Goal: Find specific page/section: Find specific page/section

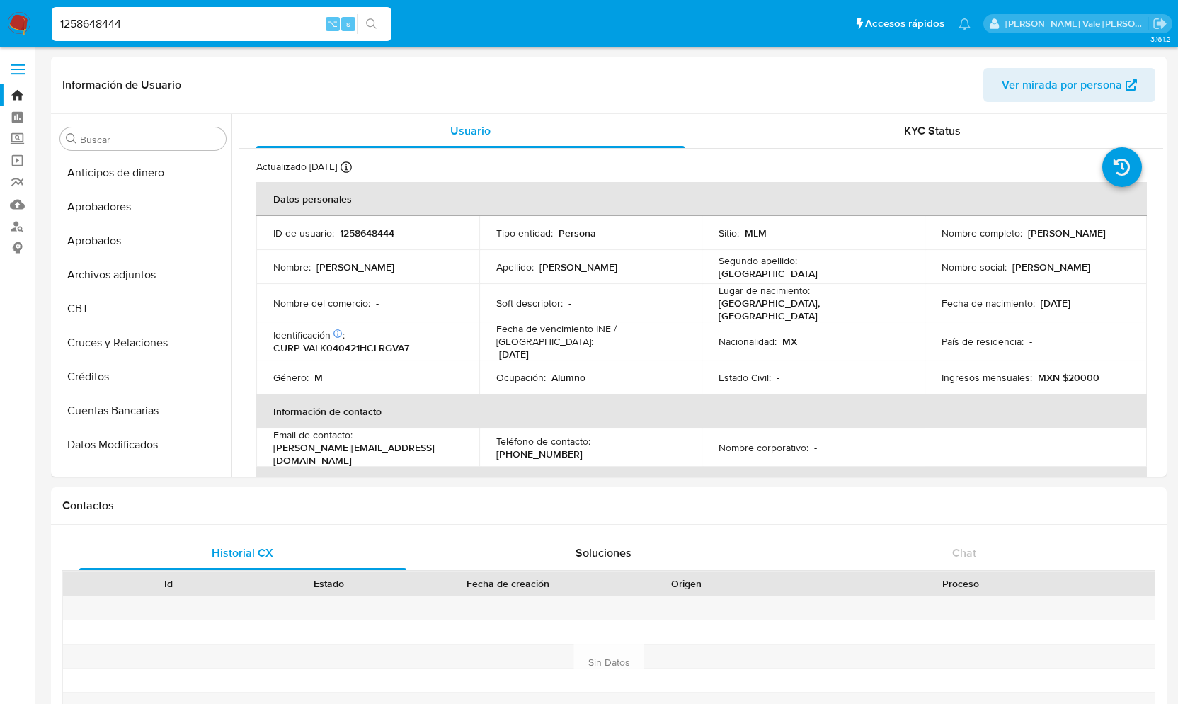
select select "10"
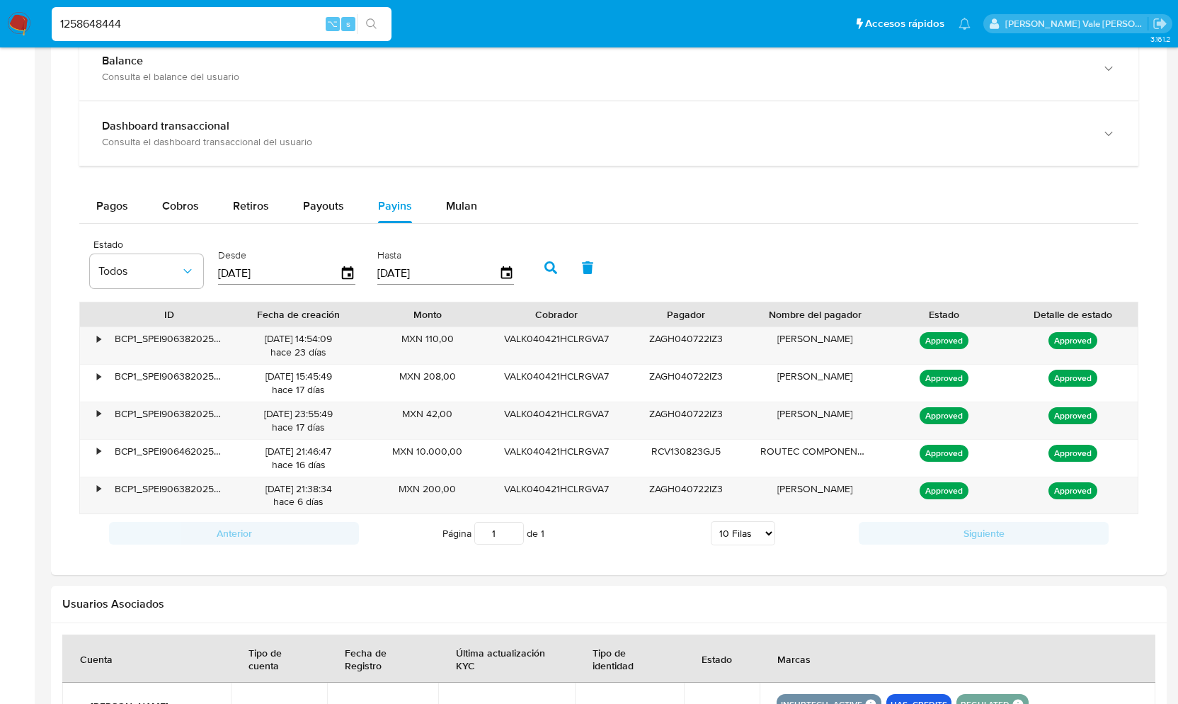
scroll to position [890, 0]
drag, startPoint x: 132, startPoint y: 23, endPoint x: 34, endPoint y: 23, distance: 98.4
click at [34, 23] on nav "Pausado Ver notificaciones 1258648444 ⌥ s Accesos rápidos Presiona las siguient…" at bounding box center [589, 23] width 1178 height 47
paste input "574451595"
type input "574451595"
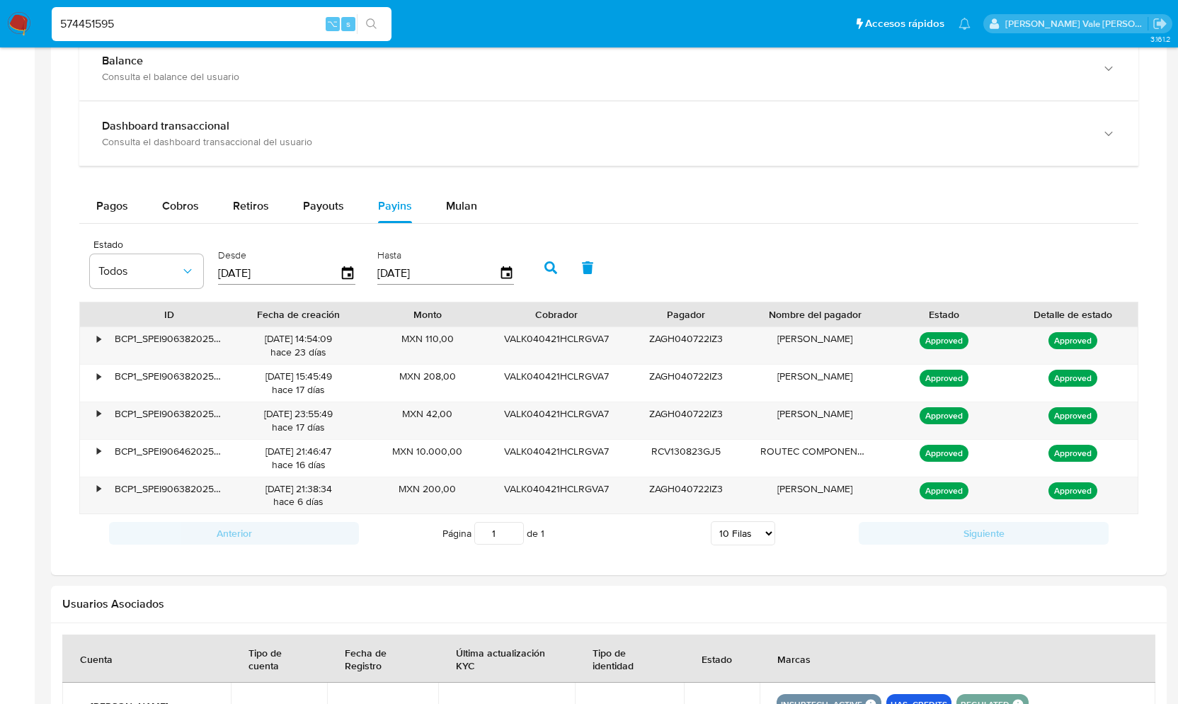
click at [132, 21] on input "574451595" at bounding box center [222, 24] width 340 height 18
paste input "1258648444"
type input "1258648444"
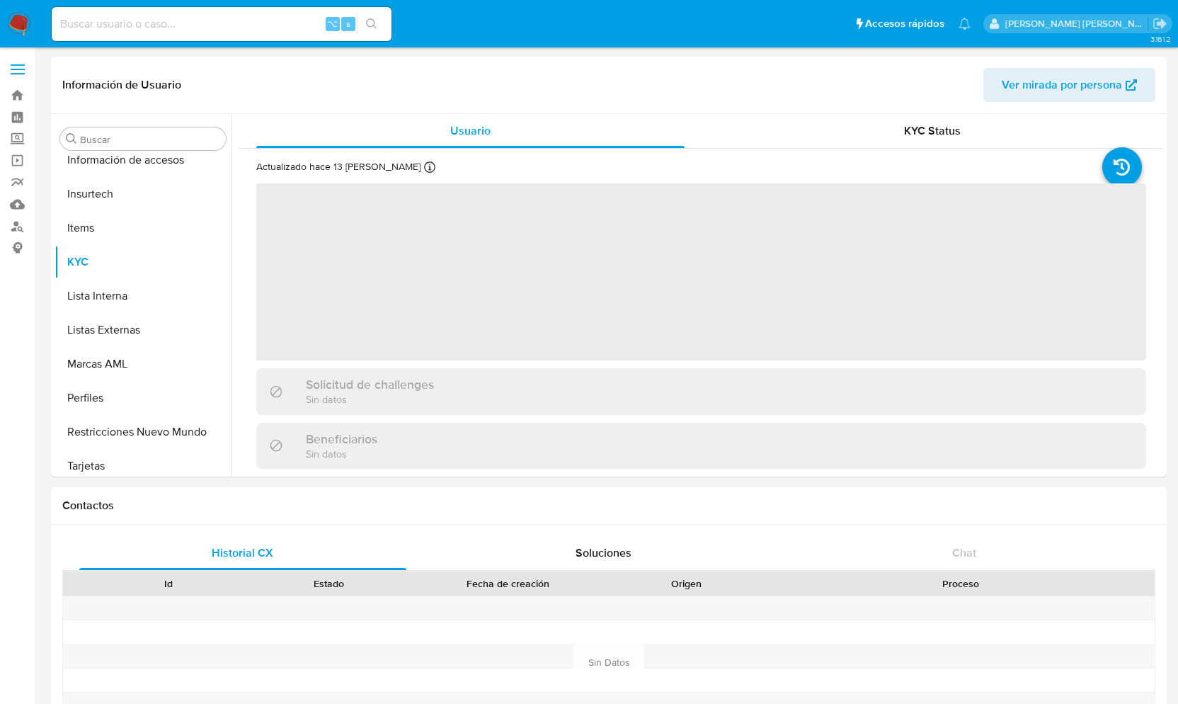
scroll to position [665, 0]
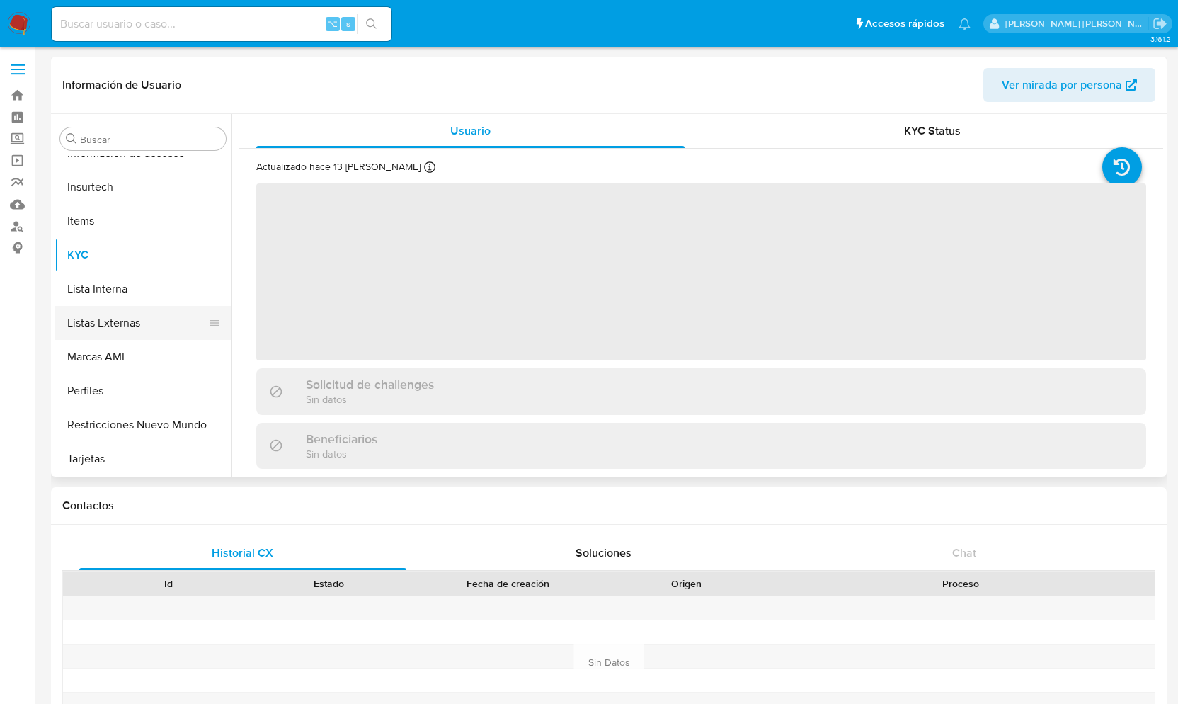
select select "10"
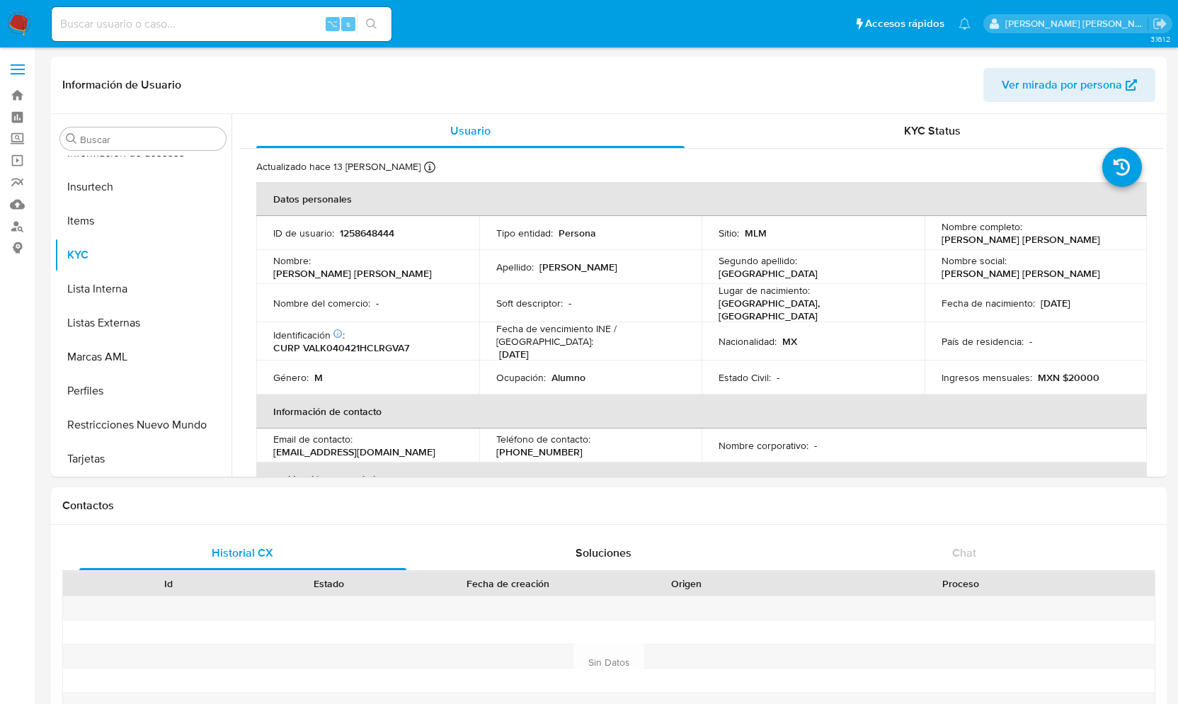
click at [112, 25] on input at bounding box center [222, 24] width 340 height 18
paste input "574451595"
type input "574451595"
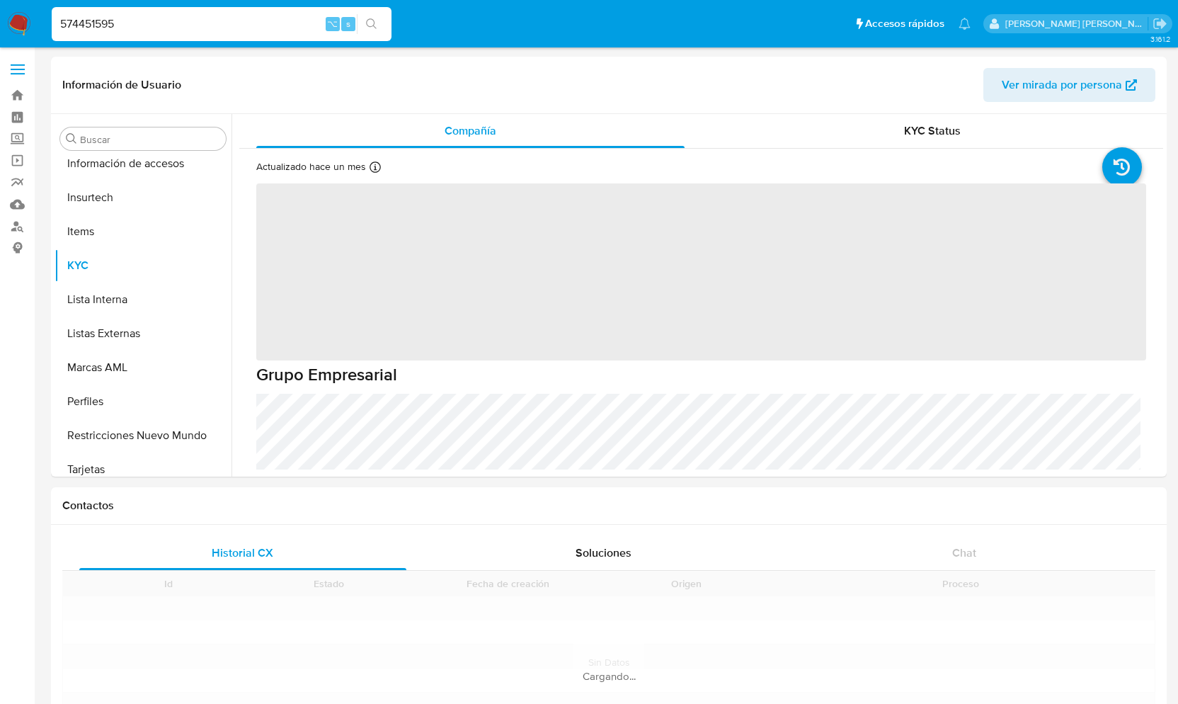
scroll to position [665, 0]
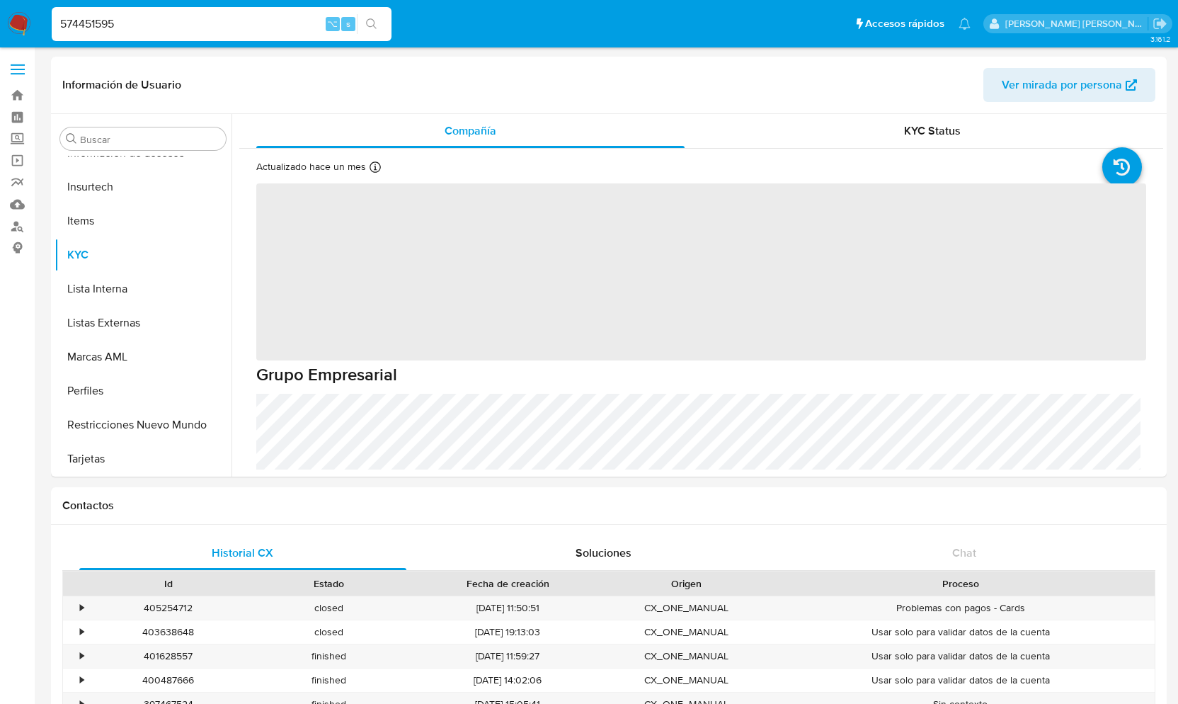
select select "10"
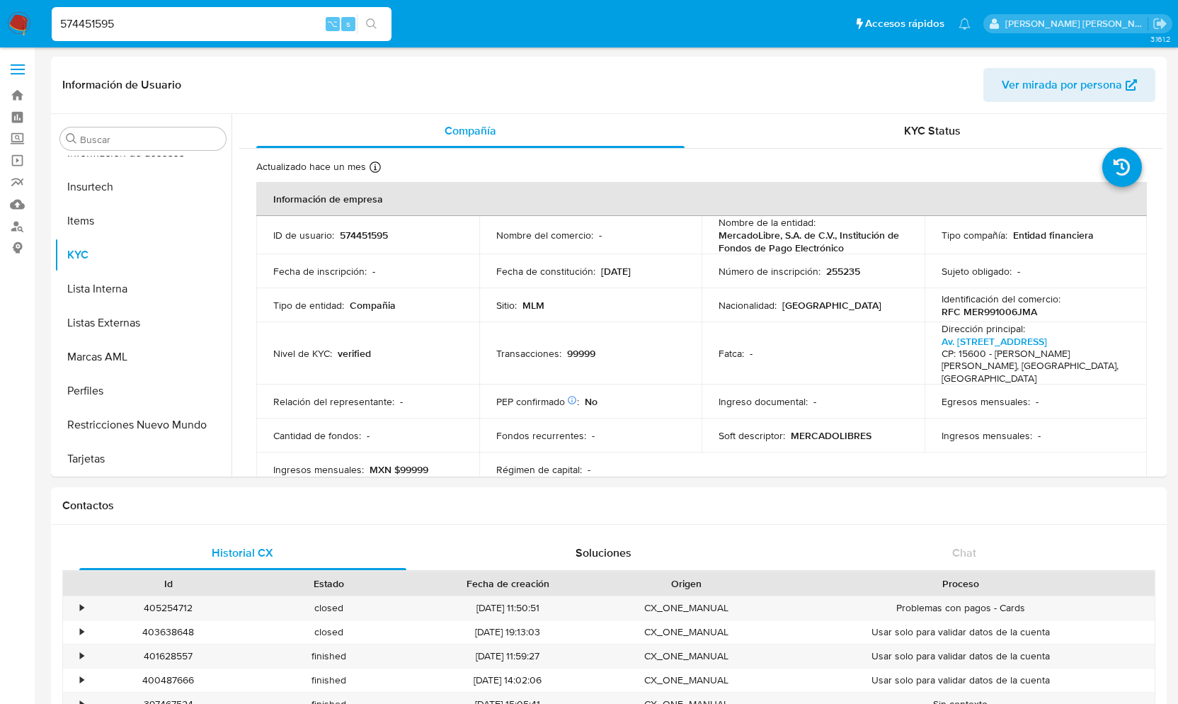
drag, startPoint x: 117, startPoint y: 20, endPoint x: -4, endPoint y: 12, distance: 121.3
paste input "1258648444"
type input "1258648444"
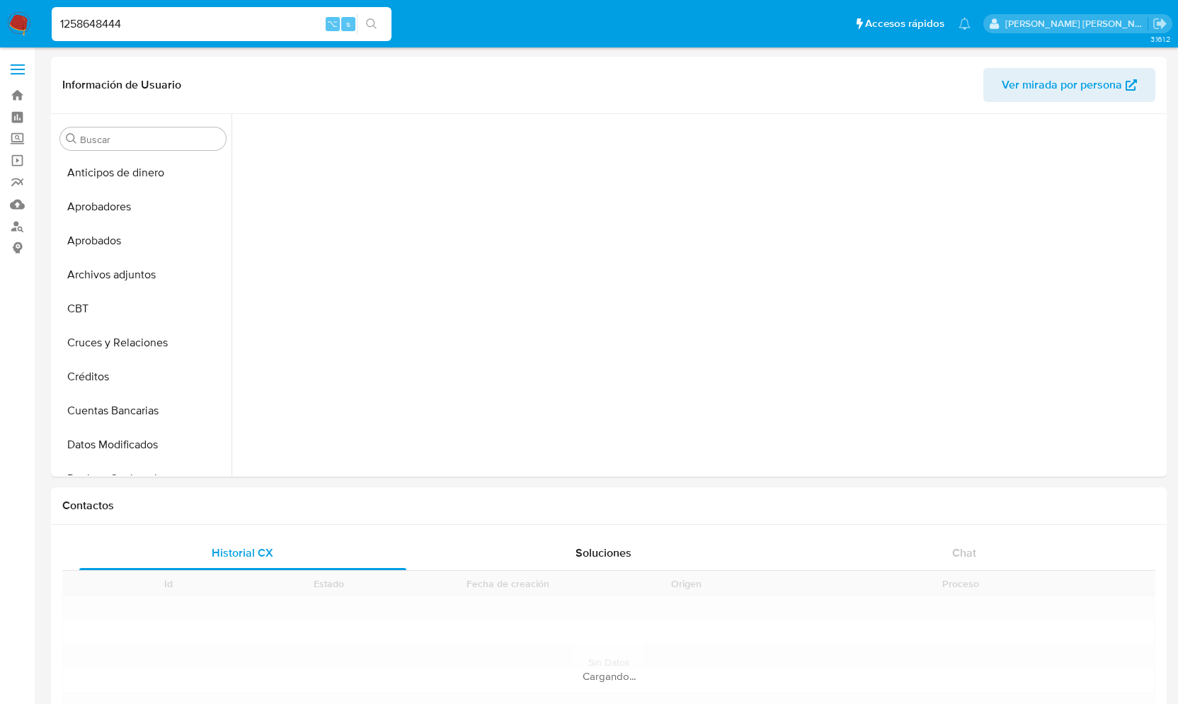
scroll to position [665, 0]
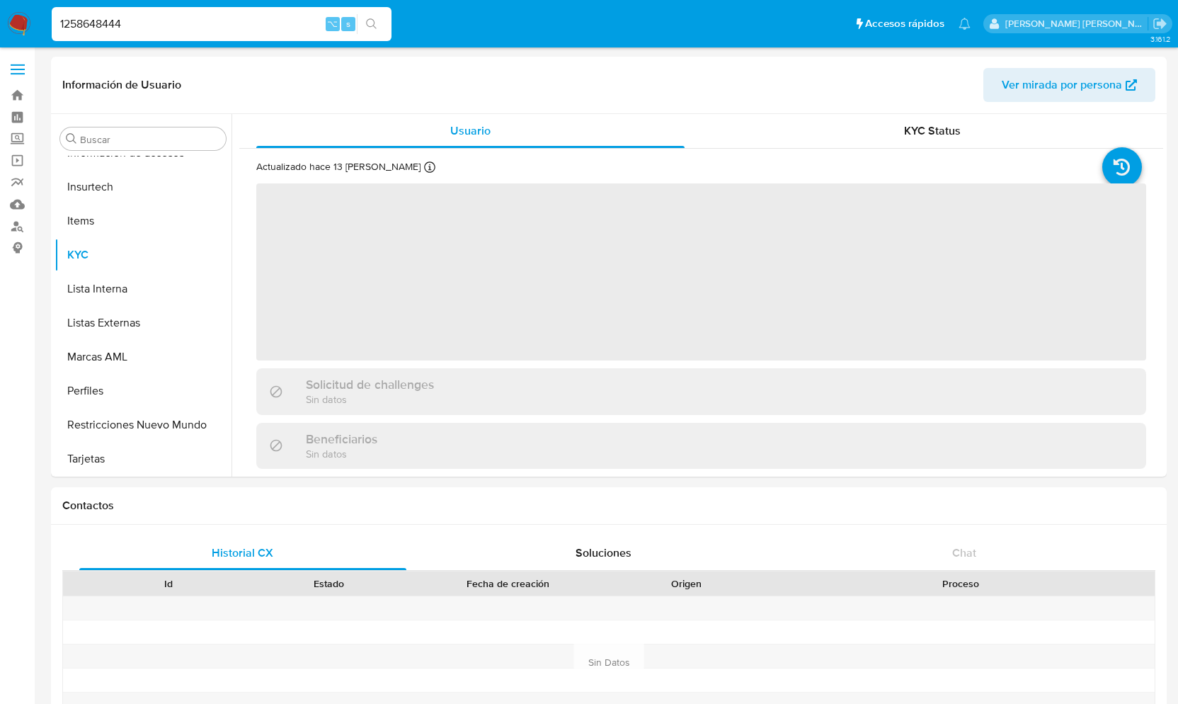
select select "10"
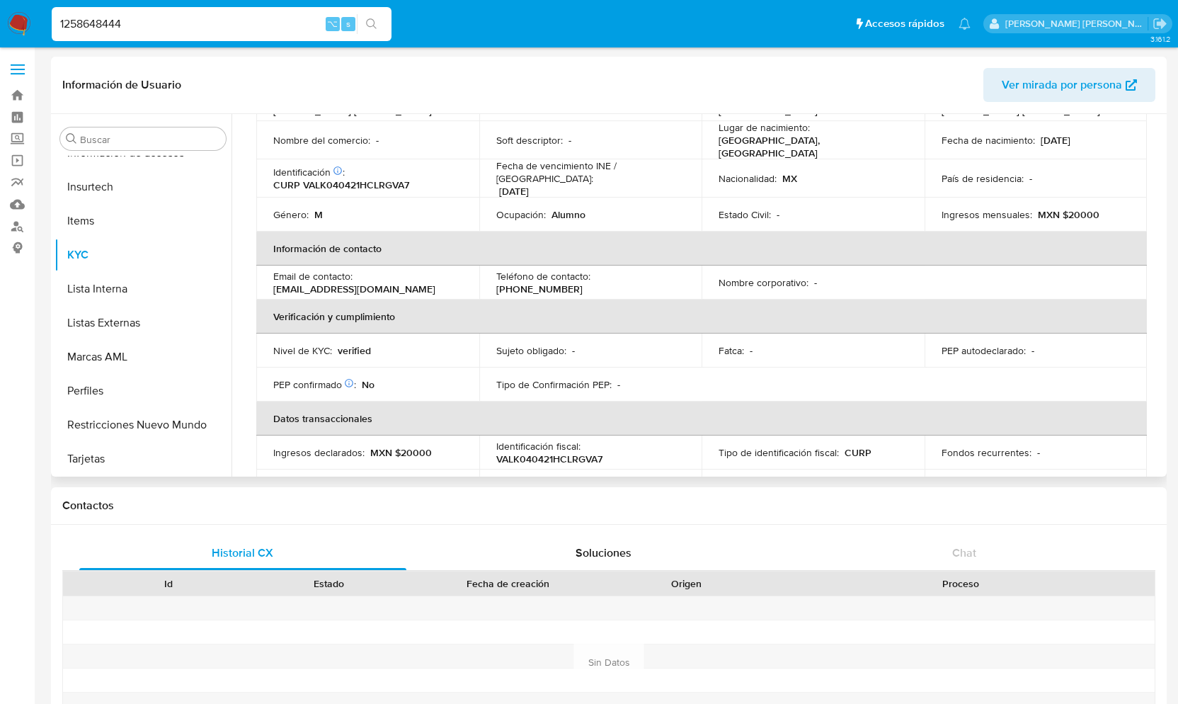
scroll to position [0, 0]
